Goal: Information Seeking & Learning: Learn about a topic

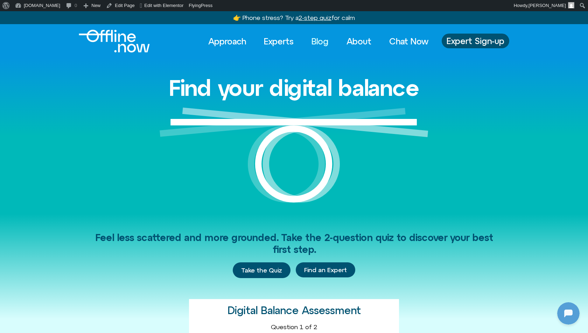
click at [314, 39] on link "Blog" at bounding box center [320, 41] width 30 height 15
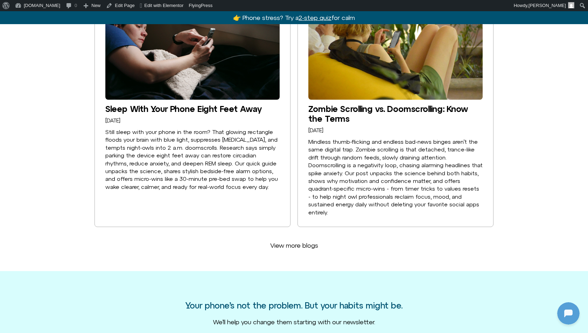
scroll to position [1563, 0]
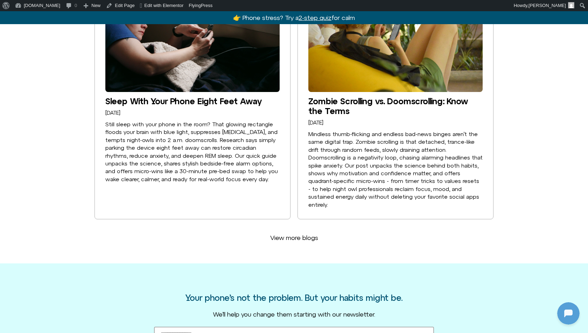
click at [324, 234] on link "View more blogs" at bounding box center [294, 238] width 65 height 16
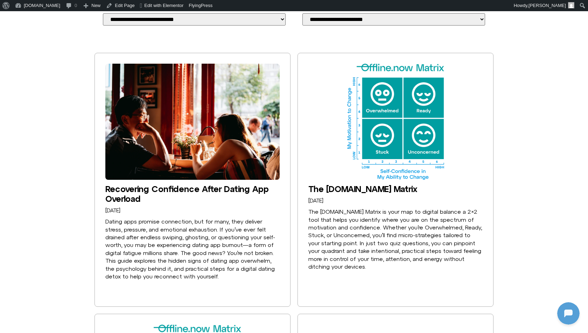
scroll to position [0, 0]
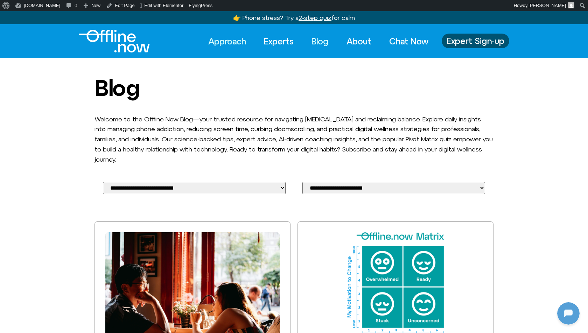
click at [227, 38] on link "Approach" at bounding box center [227, 41] width 50 height 15
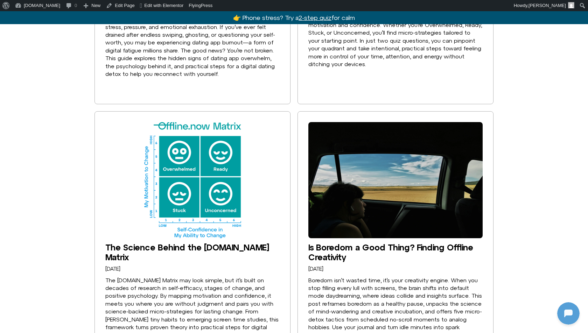
scroll to position [389, 0]
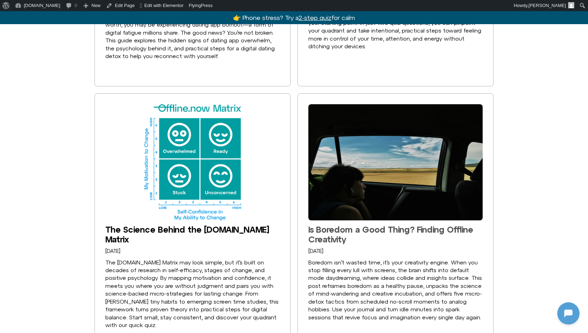
click at [329, 235] on link "Is Boredom a Good Thing? Finding Offline Creativity" at bounding box center [390, 235] width 165 height 20
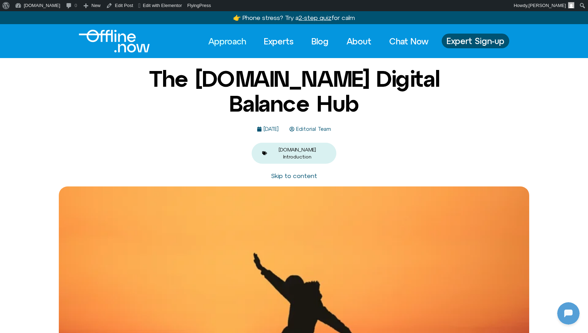
click at [207, 120] on div "The [DOMAIN_NAME] Digital Balance Hub [DATE] Editorial Team [DOMAIN_NAME] Intro…" at bounding box center [294, 115] width 340 height 97
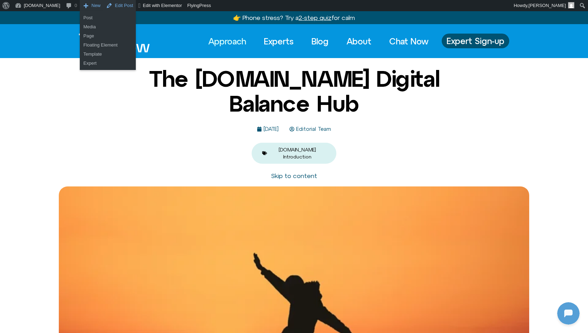
click at [103, 6] on link "Edit Post" at bounding box center [119, 5] width 33 height 11
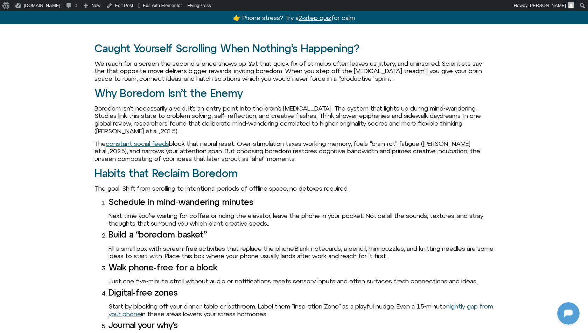
scroll to position [595, 0]
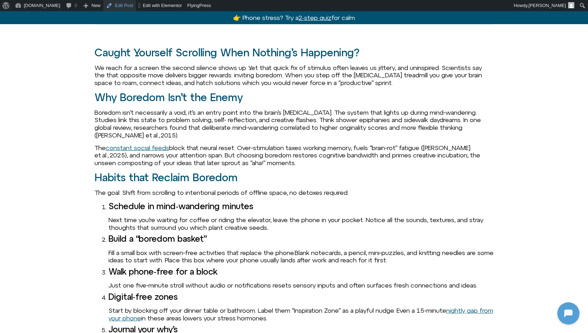
click at [121, 5] on link "Edit Post" at bounding box center [119, 5] width 33 height 11
